Goal: Transaction & Acquisition: Purchase product/service

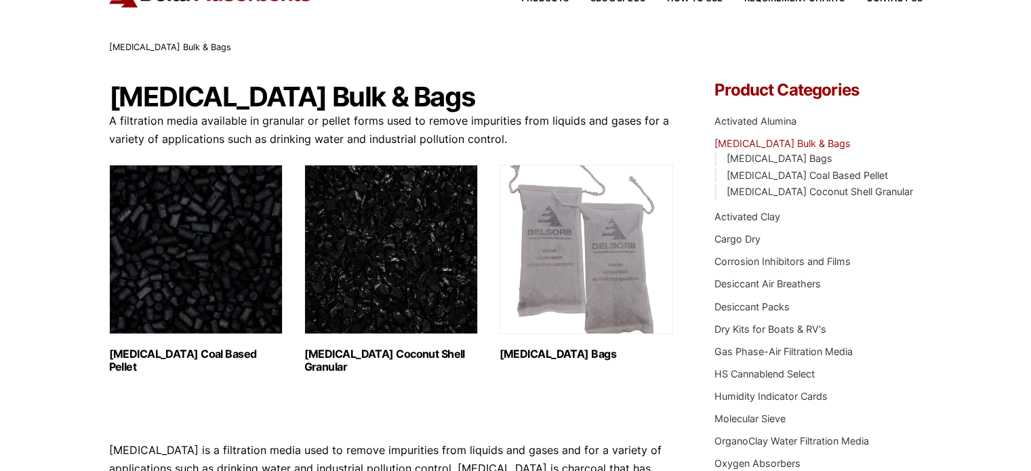
scroll to position [136, 0]
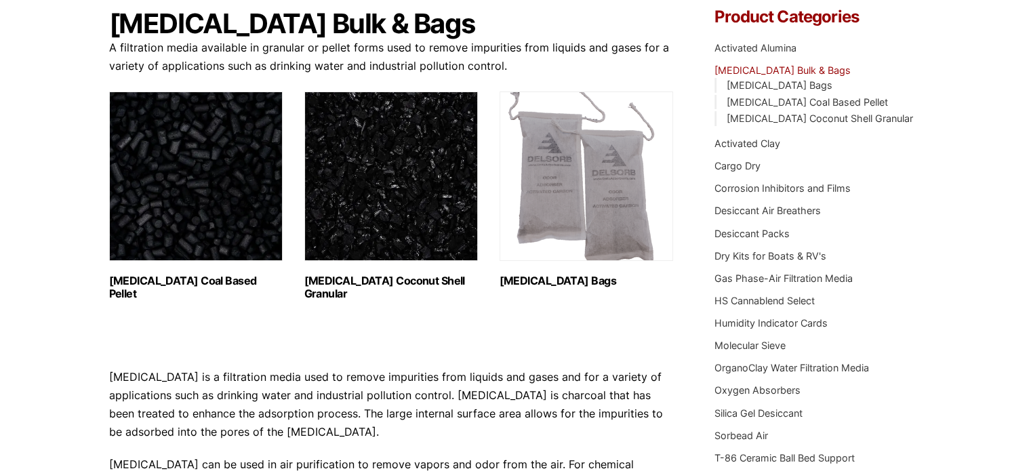
click at [390, 176] on img "Visit product category Activated Carbon Coconut Shell Granular" at bounding box center [391, 176] width 174 height 169
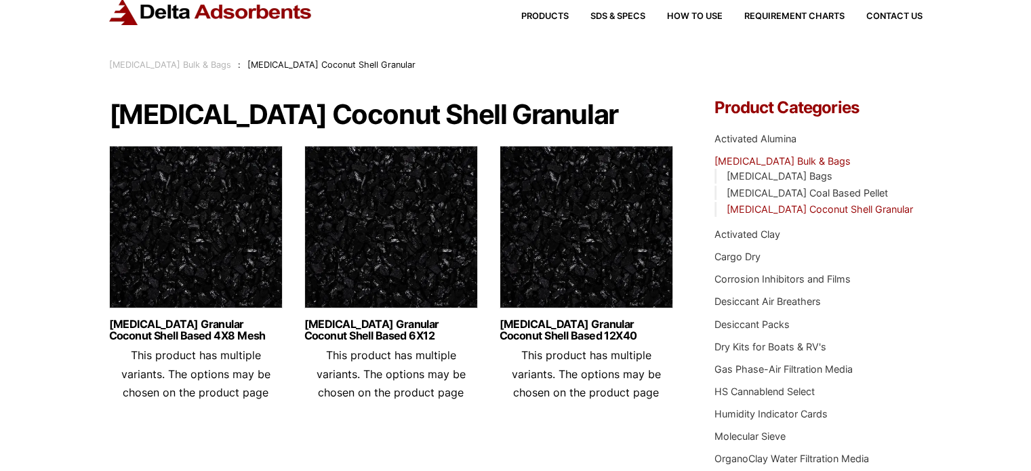
scroll to position [68, 0]
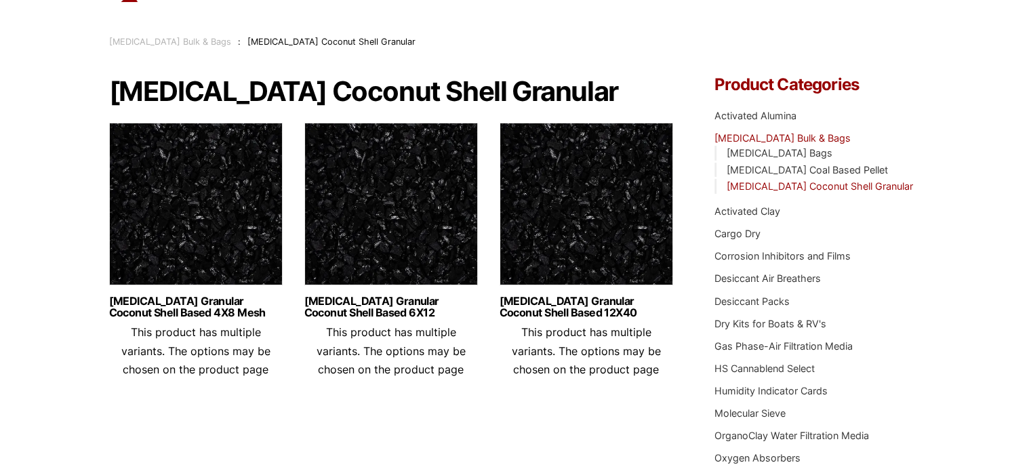
click at [195, 240] on img at bounding box center [196, 207] width 174 height 169
